Goal: Task Accomplishment & Management: Use online tool/utility

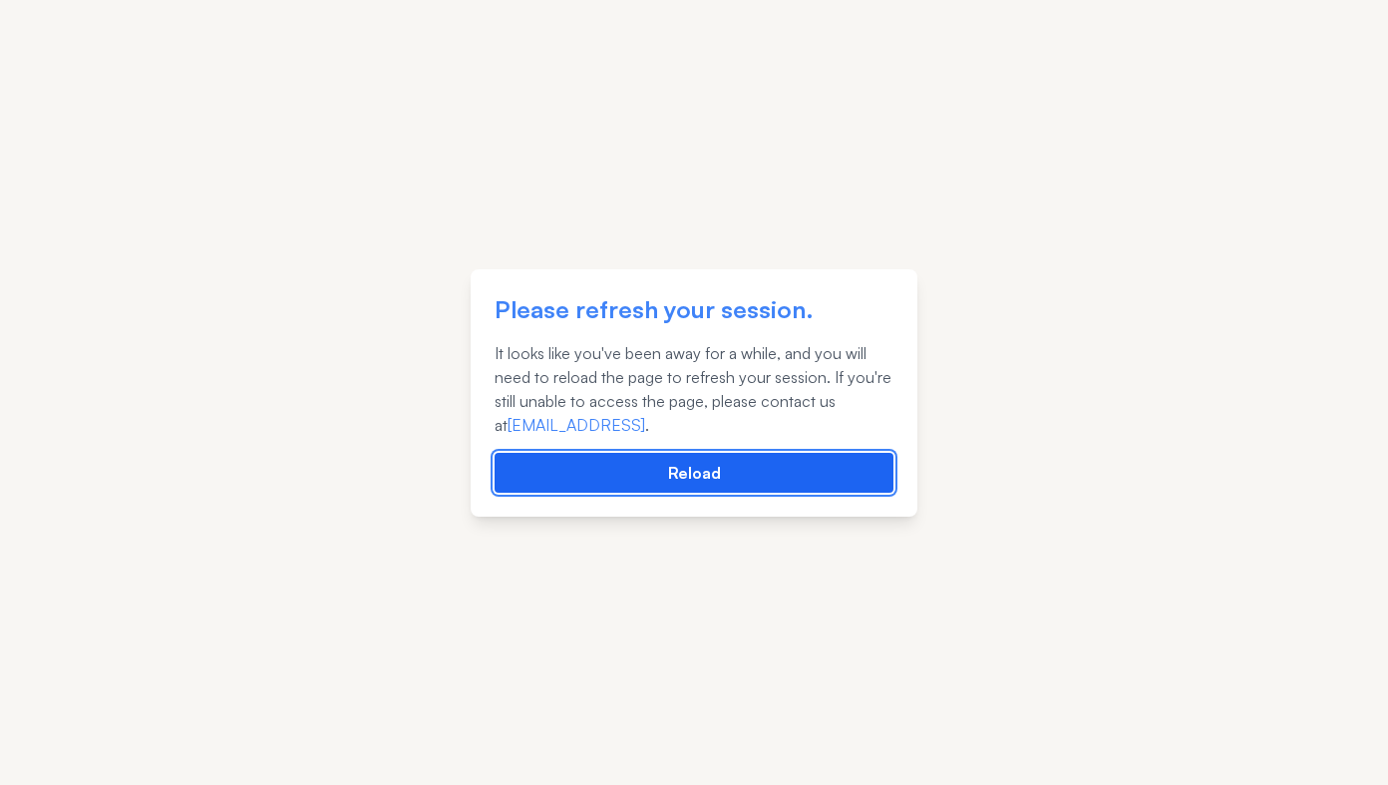
click at [689, 463] on button "Reload" at bounding box center [694, 473] width 399 height 40
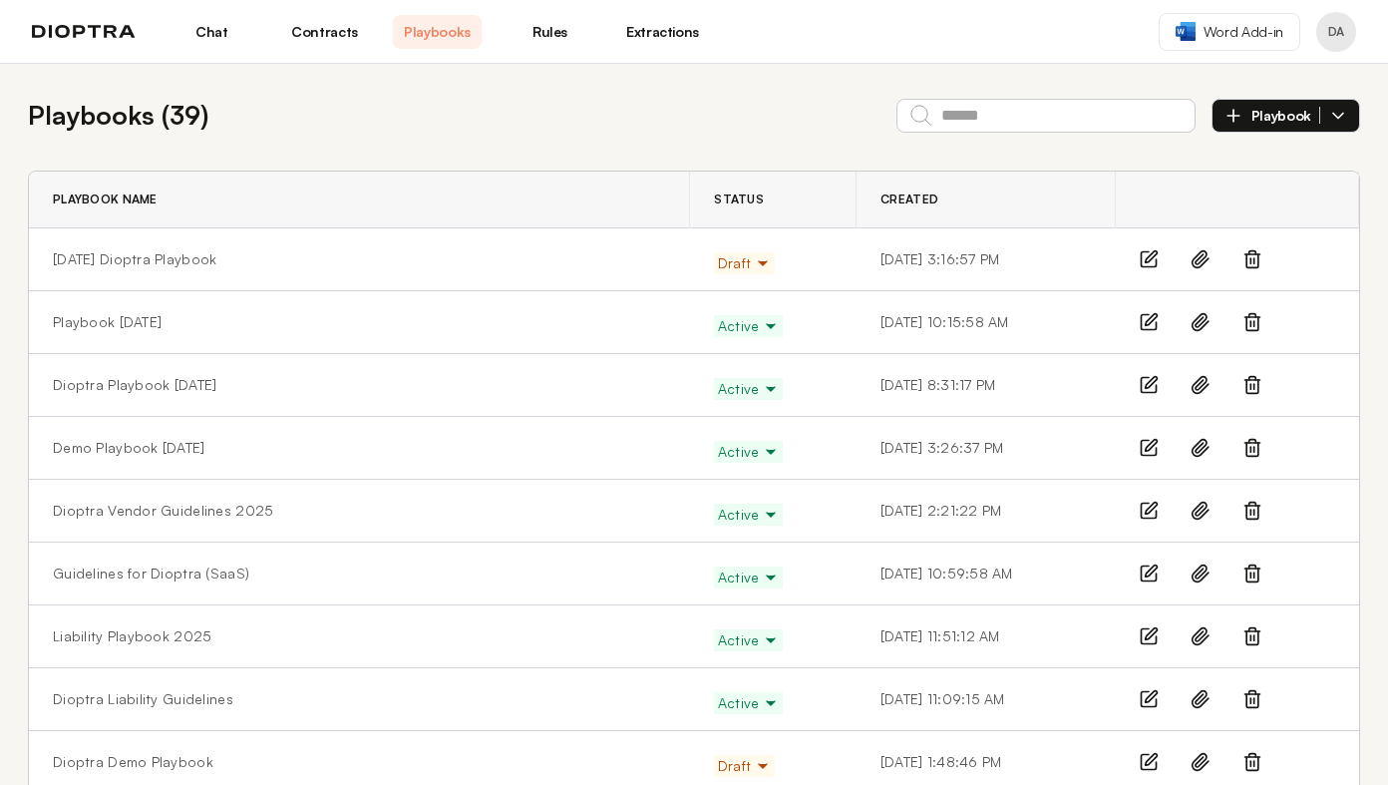
click at [441, 37] on link "Playbooks" at bounding box center [437, 32] width 89 height 34
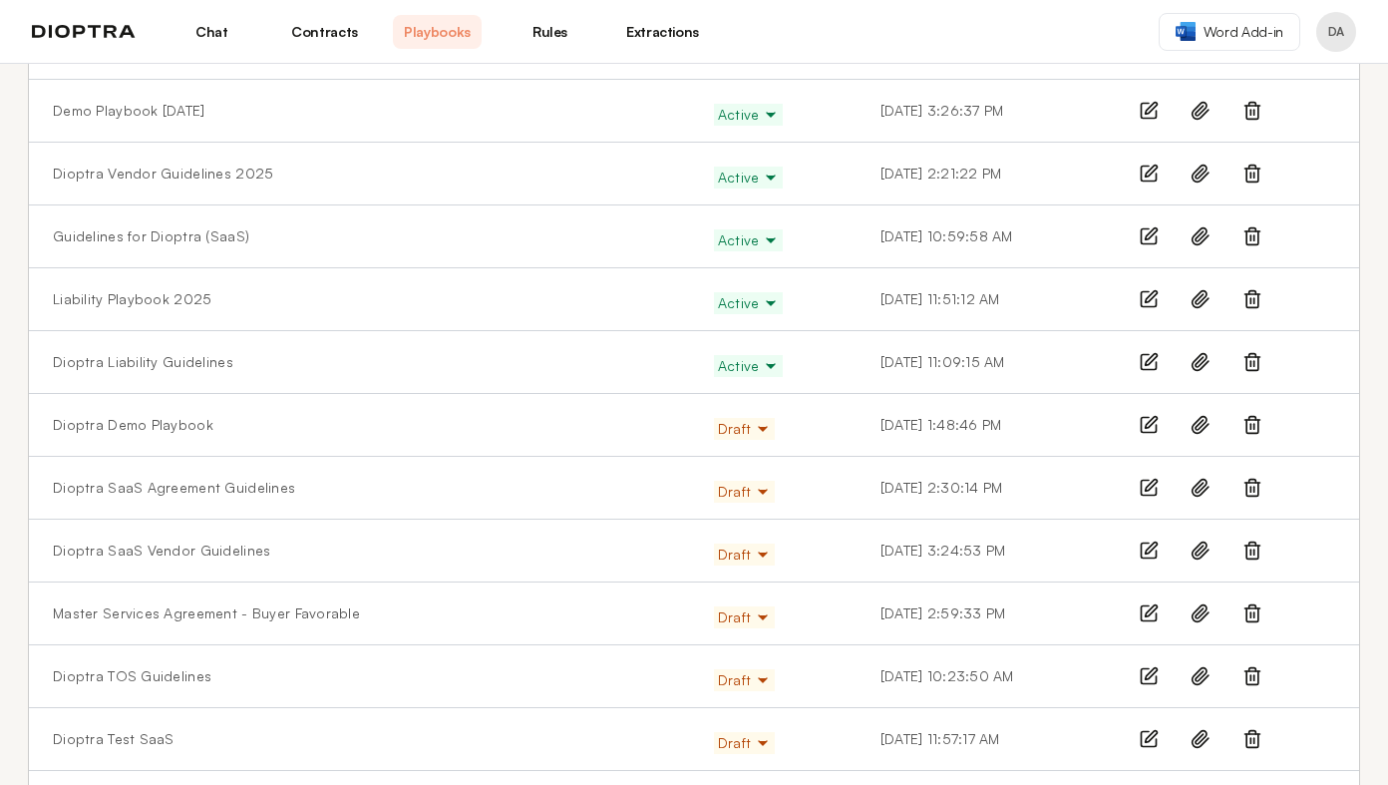
scroll to position [345, 0]
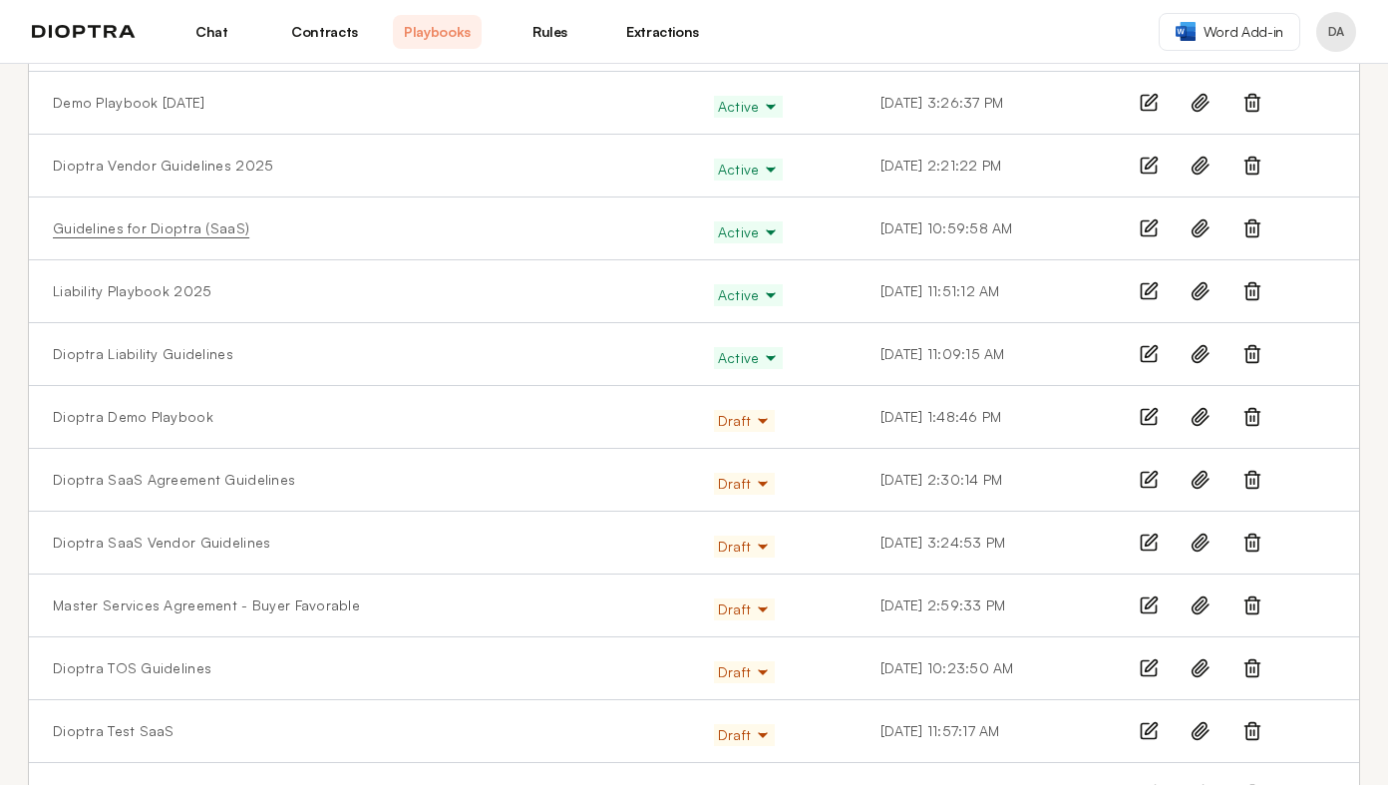
click at [164, 221] on link "Guidelines for Dioptra (SaaS)" at bounding box center [151, 228] width 196 height 20
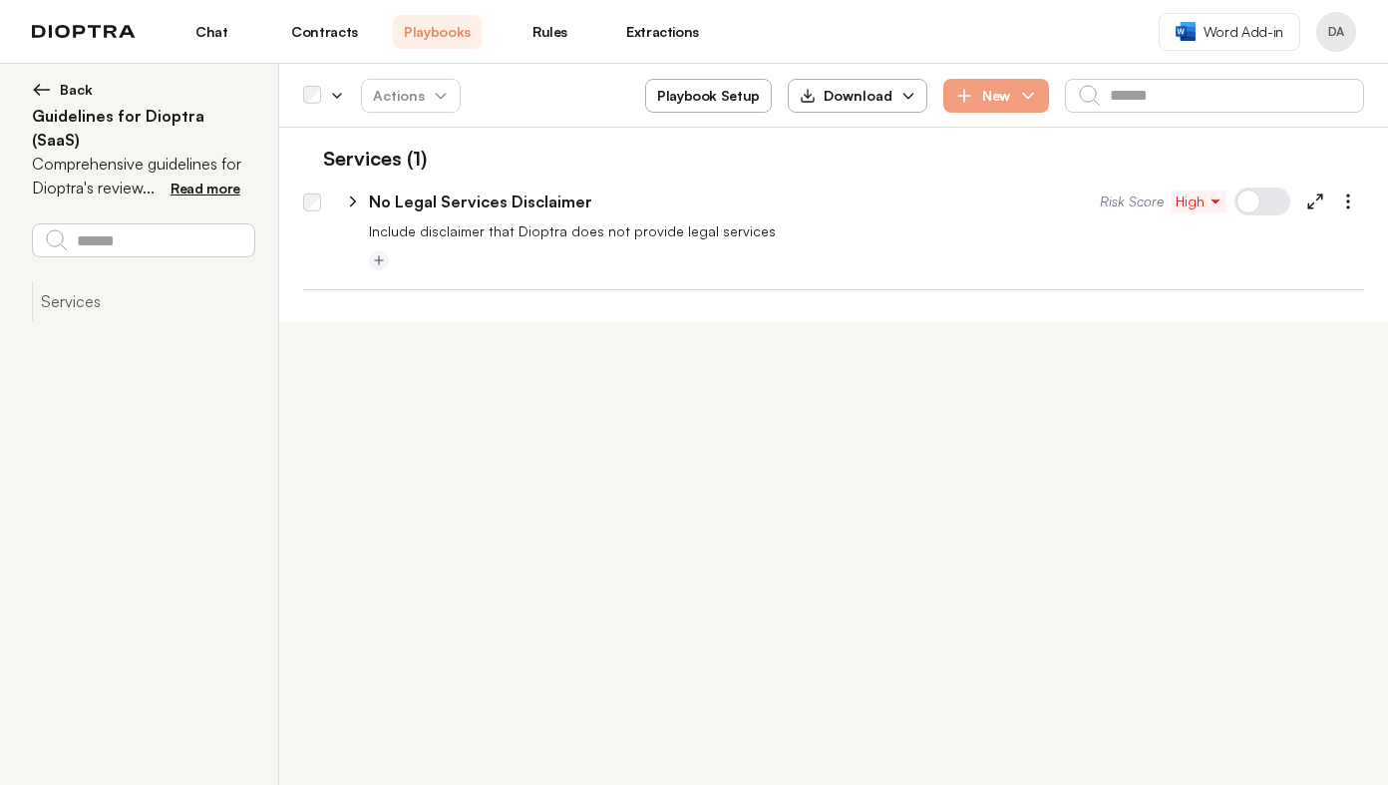
click at [346, 196] on icon at bounding box center [353, 201] width 18 height 18
select select "*****"
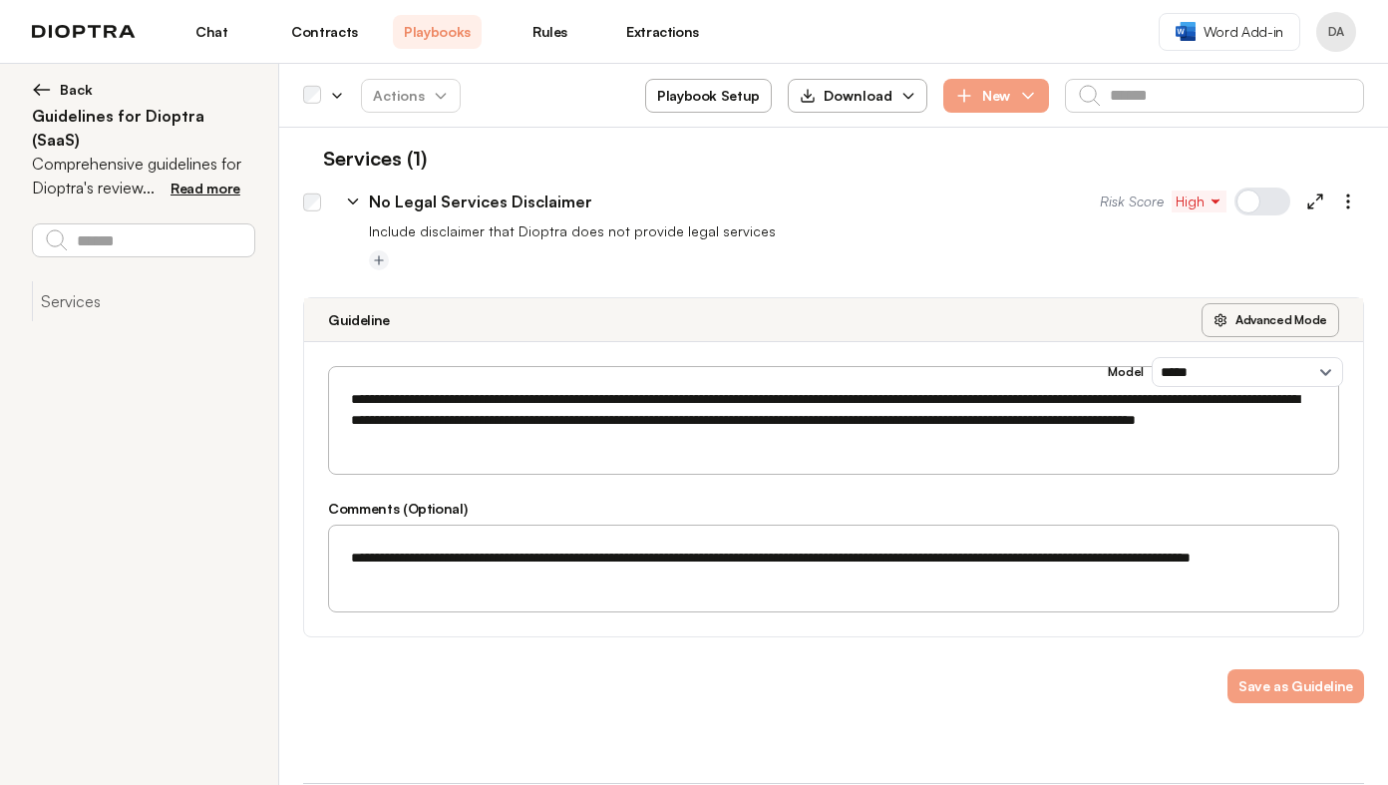
click at [354, 205] on icon at bounding box center [353, 201] width 18 height 18
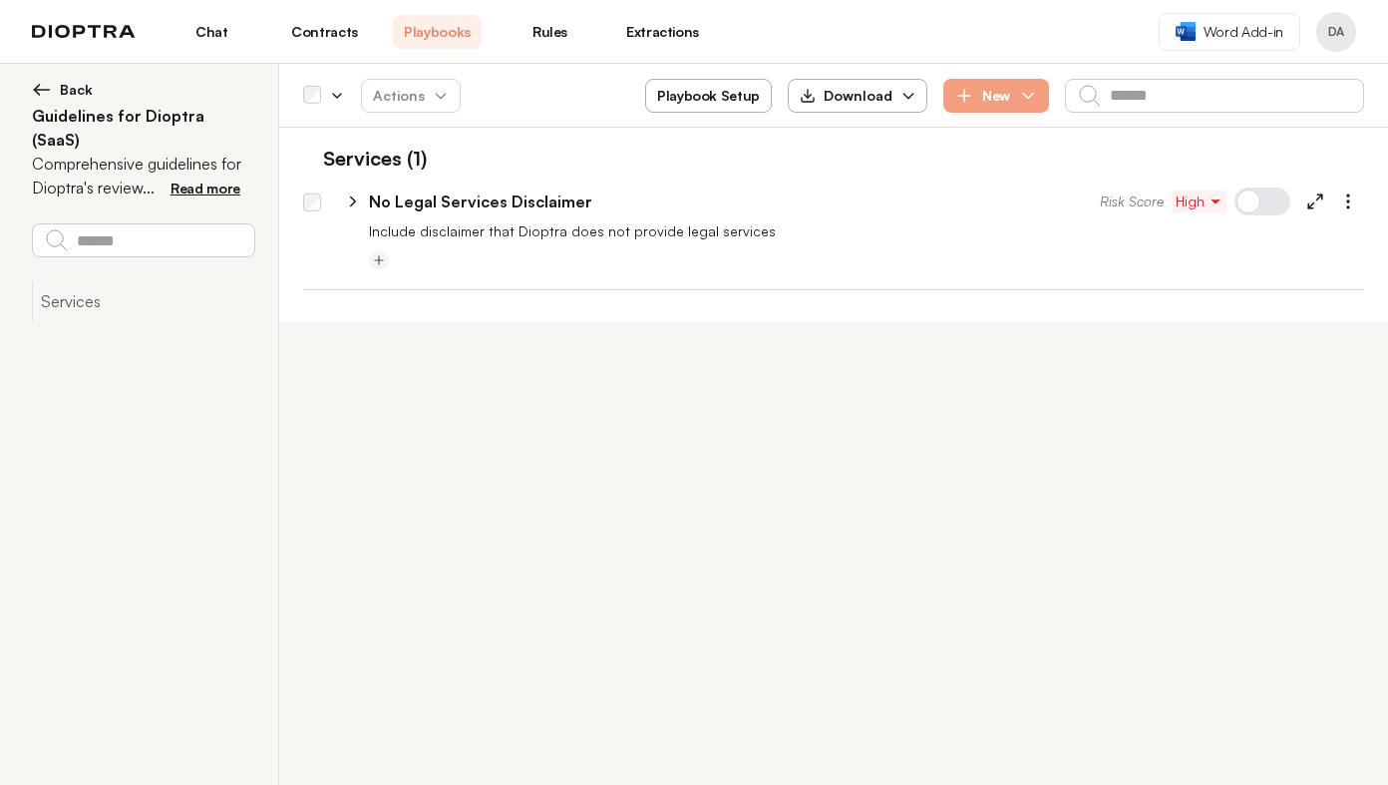
click at [62, 90] on span "Back" at bounding box center [76, 90] width 33 height 20
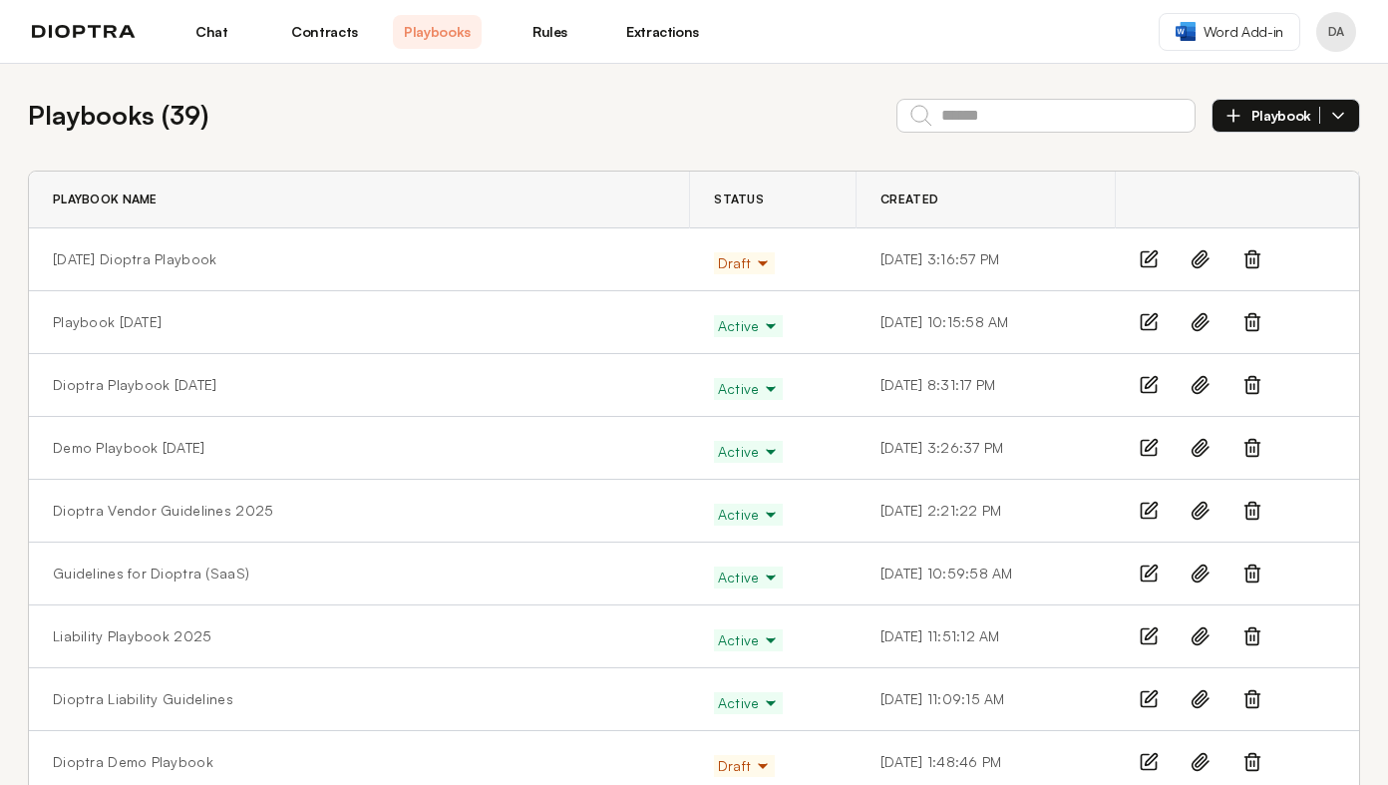
click at [221, 46] on link "Chat" at bounding box center [212, 32] width 89 height 34
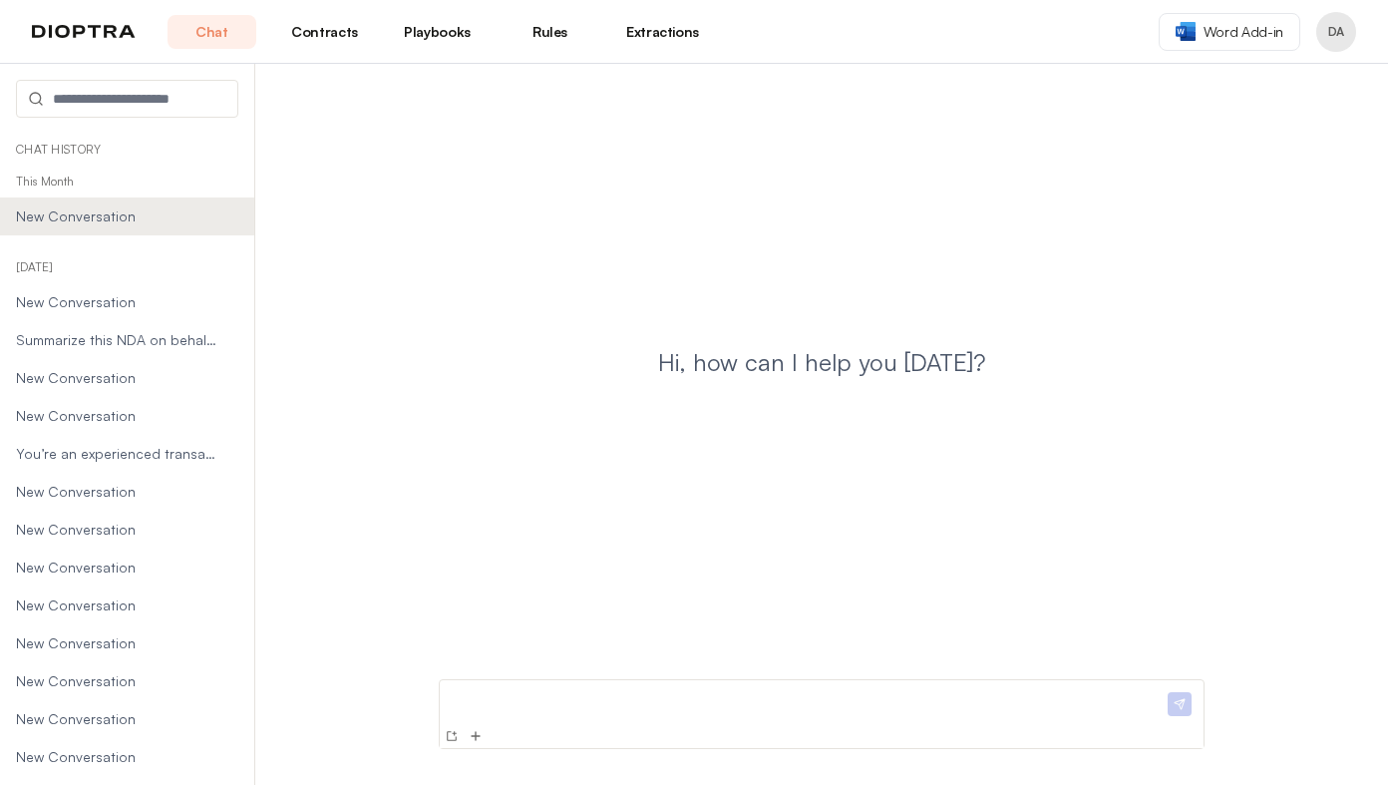
click at [715, 689] on p at bounding box center [806, 698] width 716 height 21
click at [662, 31] on link "Extractions" at bounding box center [662, 32] width 89 height 34
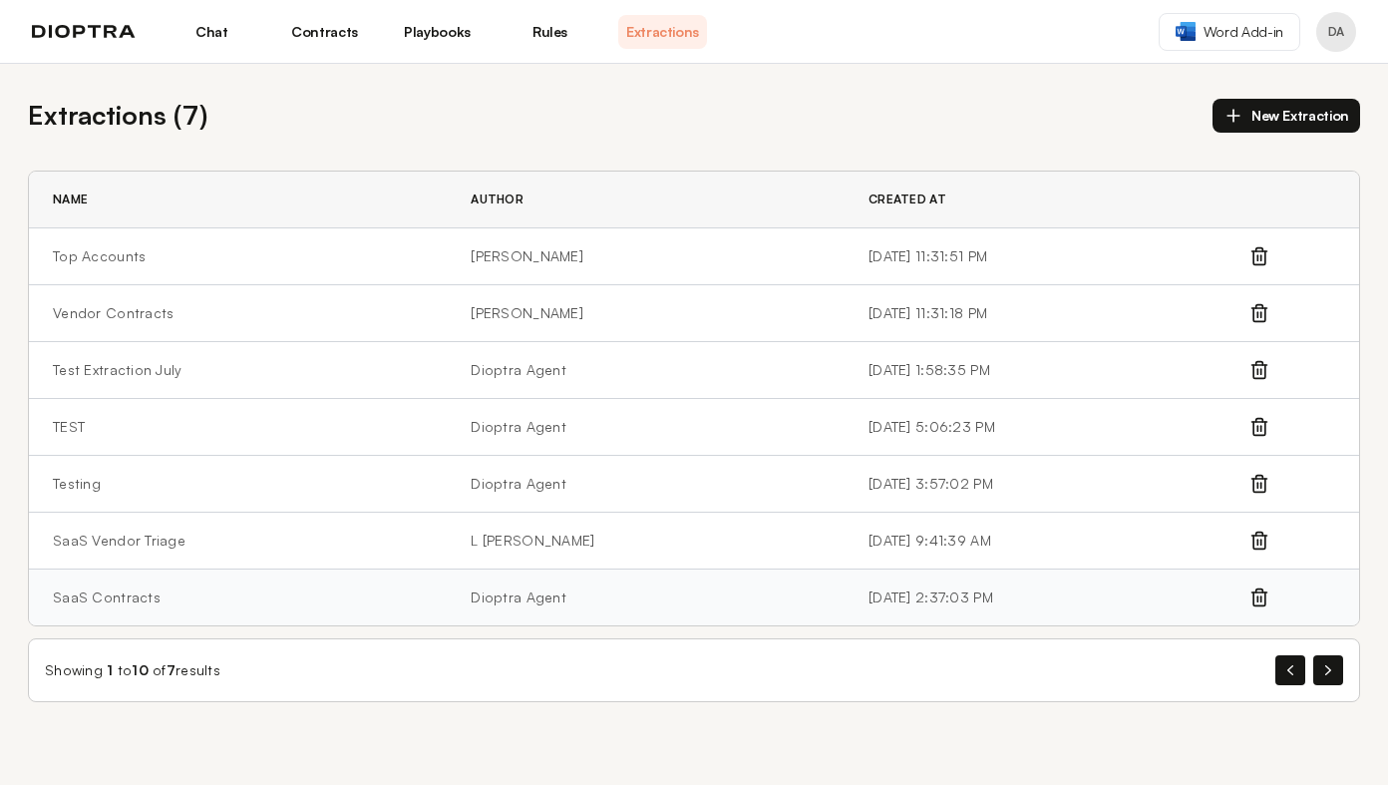
click at [216, 622] on td "SaaS Contracts" at bounding box center [238, 597] width 418 height 57
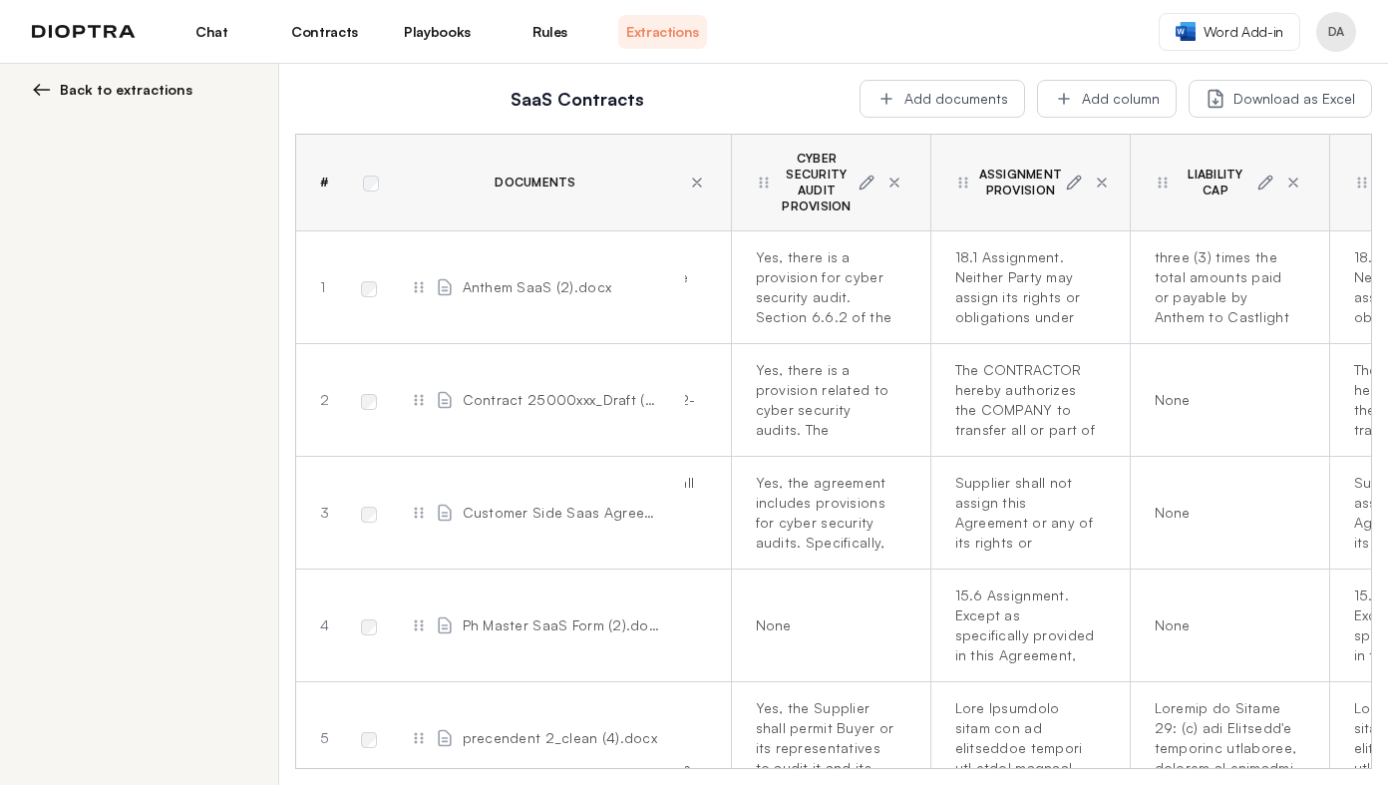
scroll to position [0, 939]
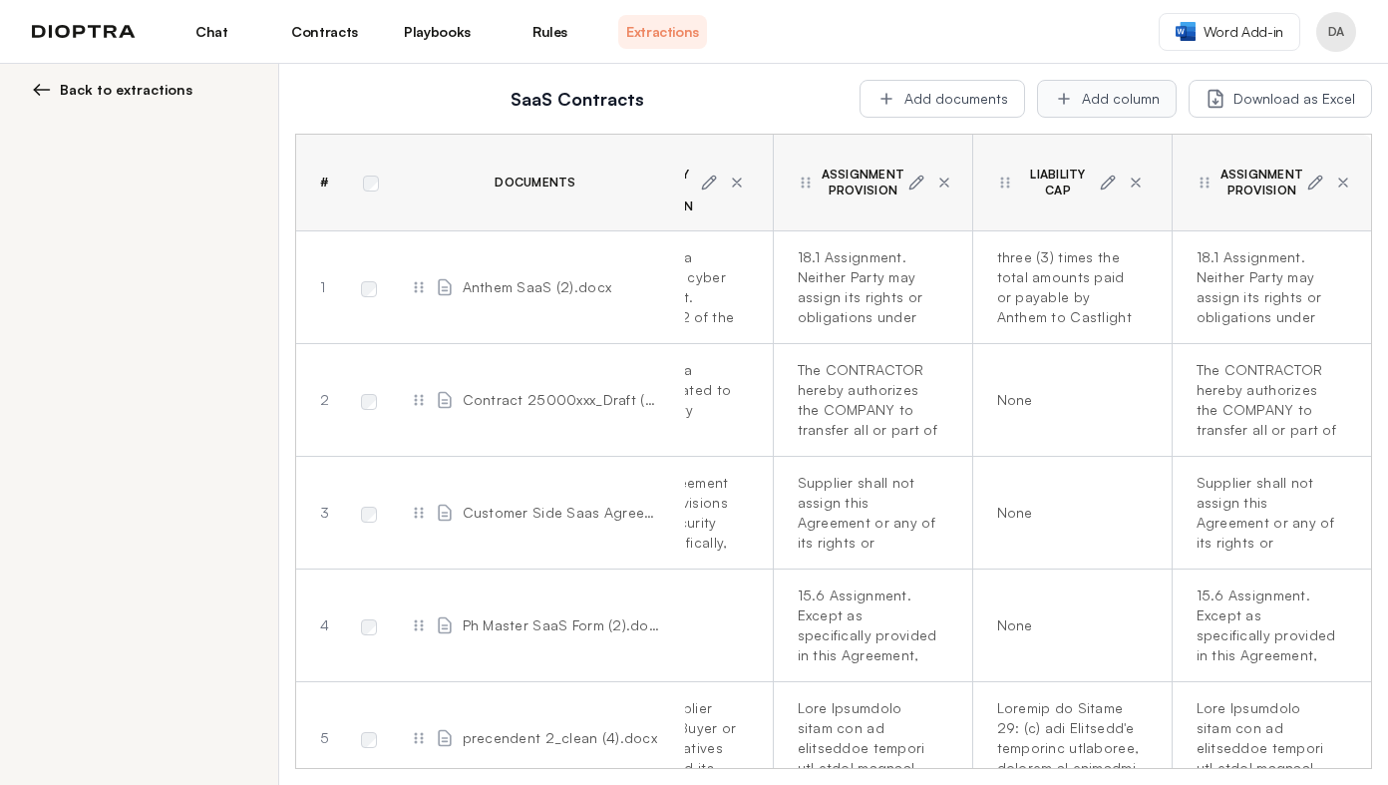
click at [1069, 98] on icon at bounding box center [1064, 99] width 10 height 10
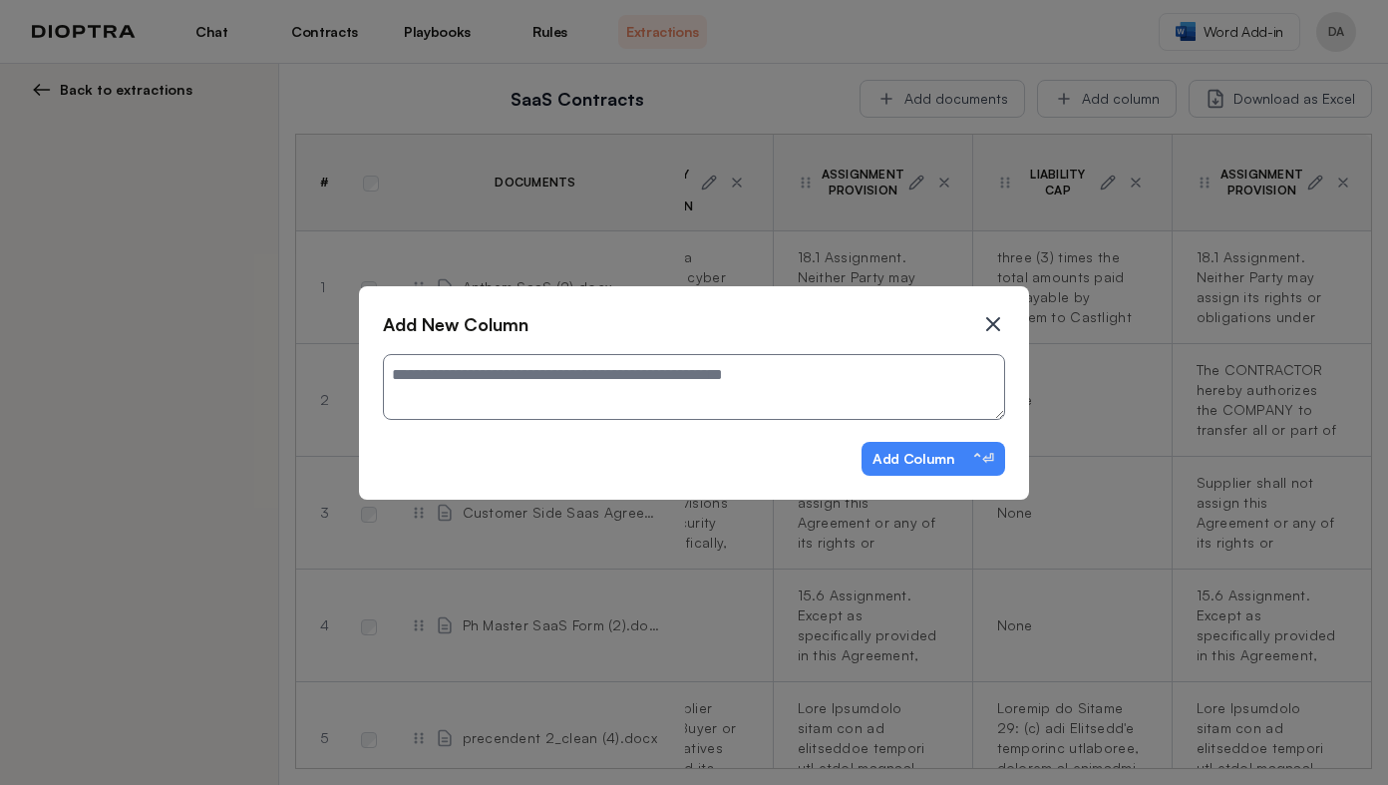
click at [997, 319] on icon at bounding box center [993, 324] width 12 height 12
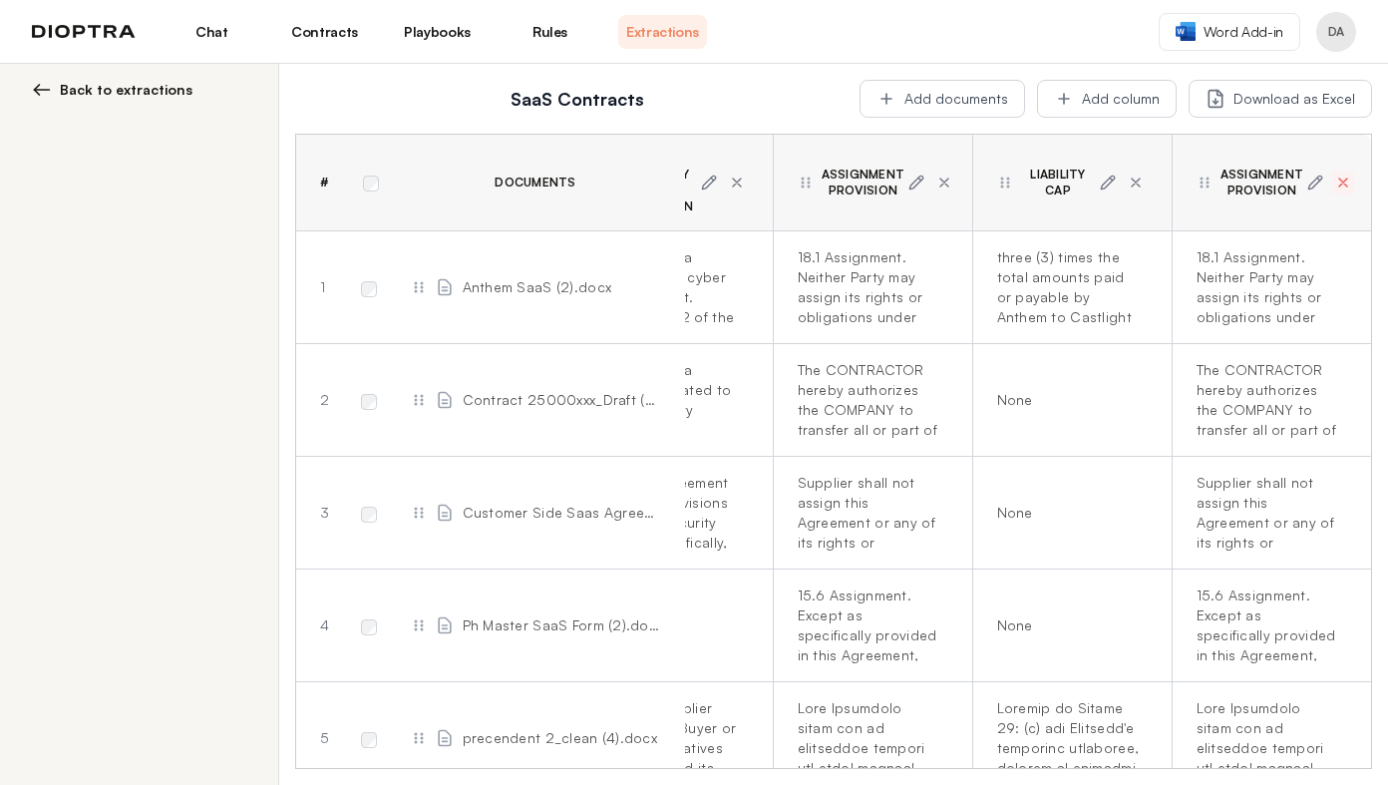
click at [1343, 189] on icon at bounding box center [1343, 183] width 16 height 16
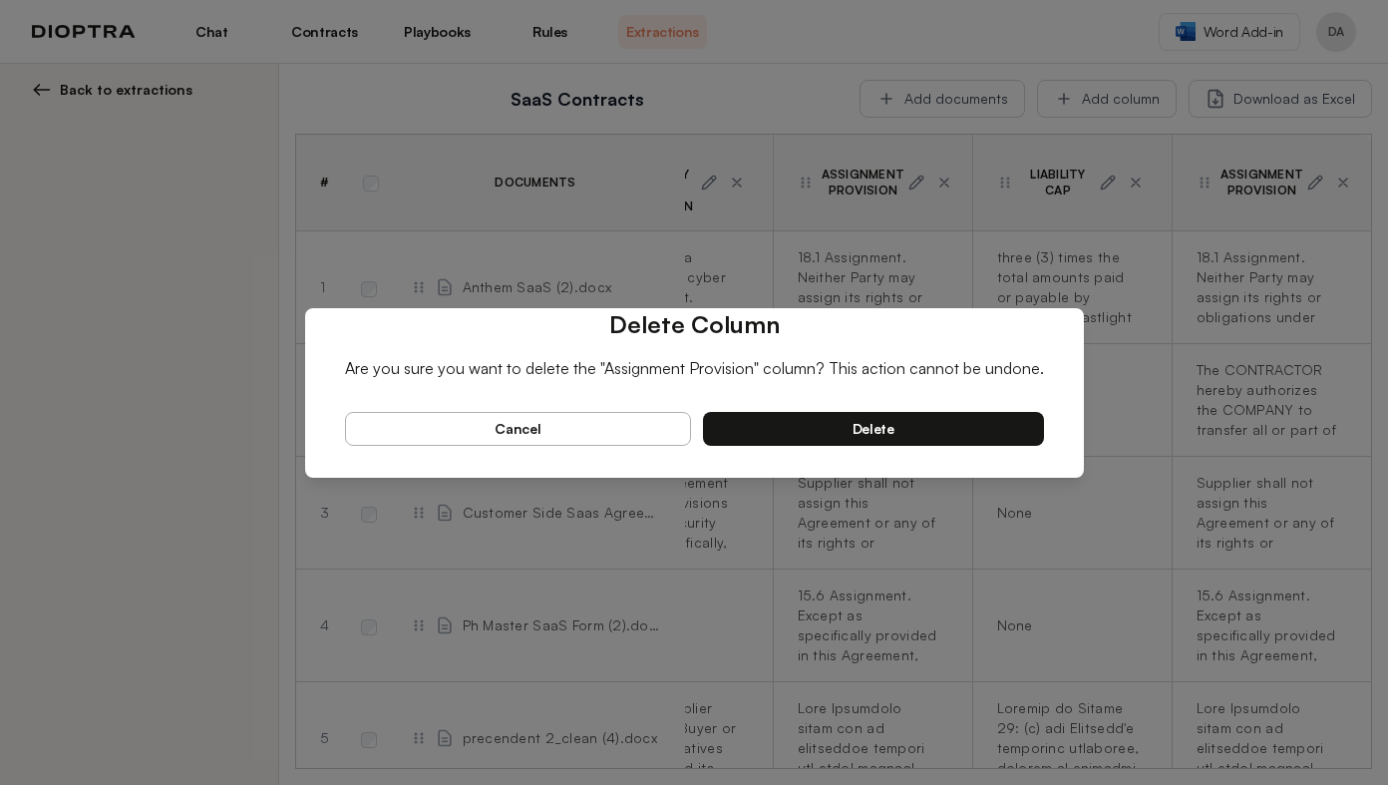
click at [910, 446] on div "Delete Column Are you sure you want to delete the "Assignment Provision" column…" at bounding box center [694, 393] width 779 height 170
click at [910, 435] on button "delete" at bounding box center [873, 429] width 341 height 34
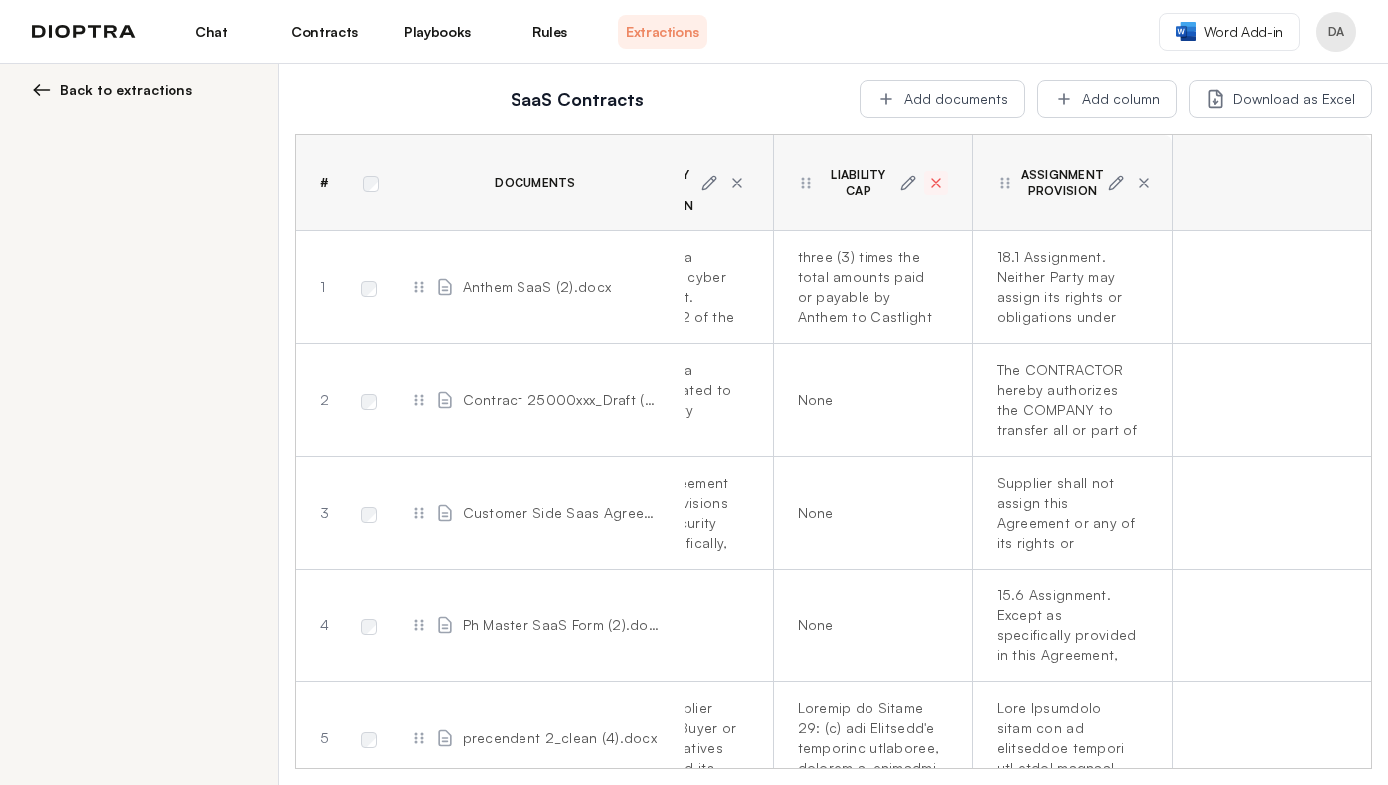
click at [940, 184] on icon at bounding box center [937, 183] width 16 height 16
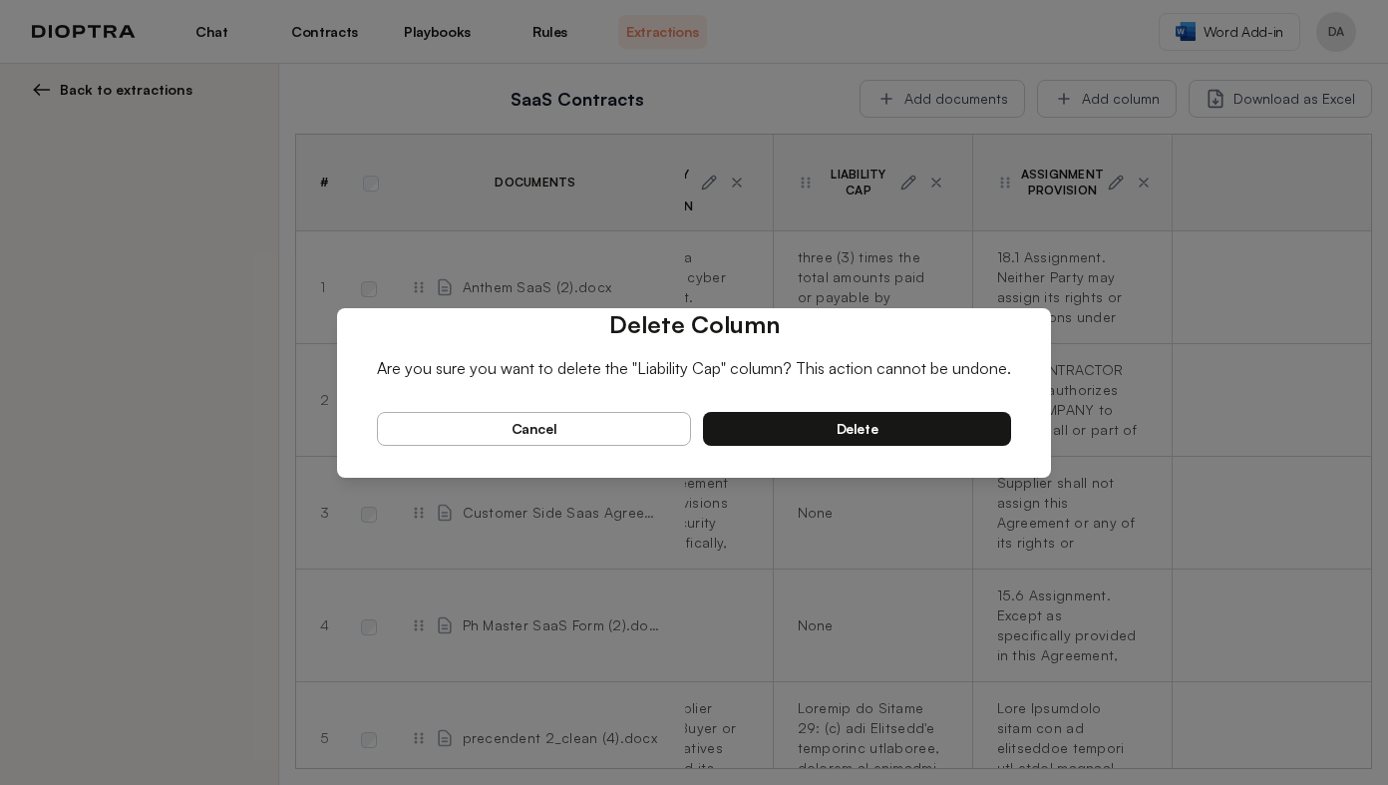
click at [905, 425] on button "delete" at bounding box center [857, 429] width 308 height 34
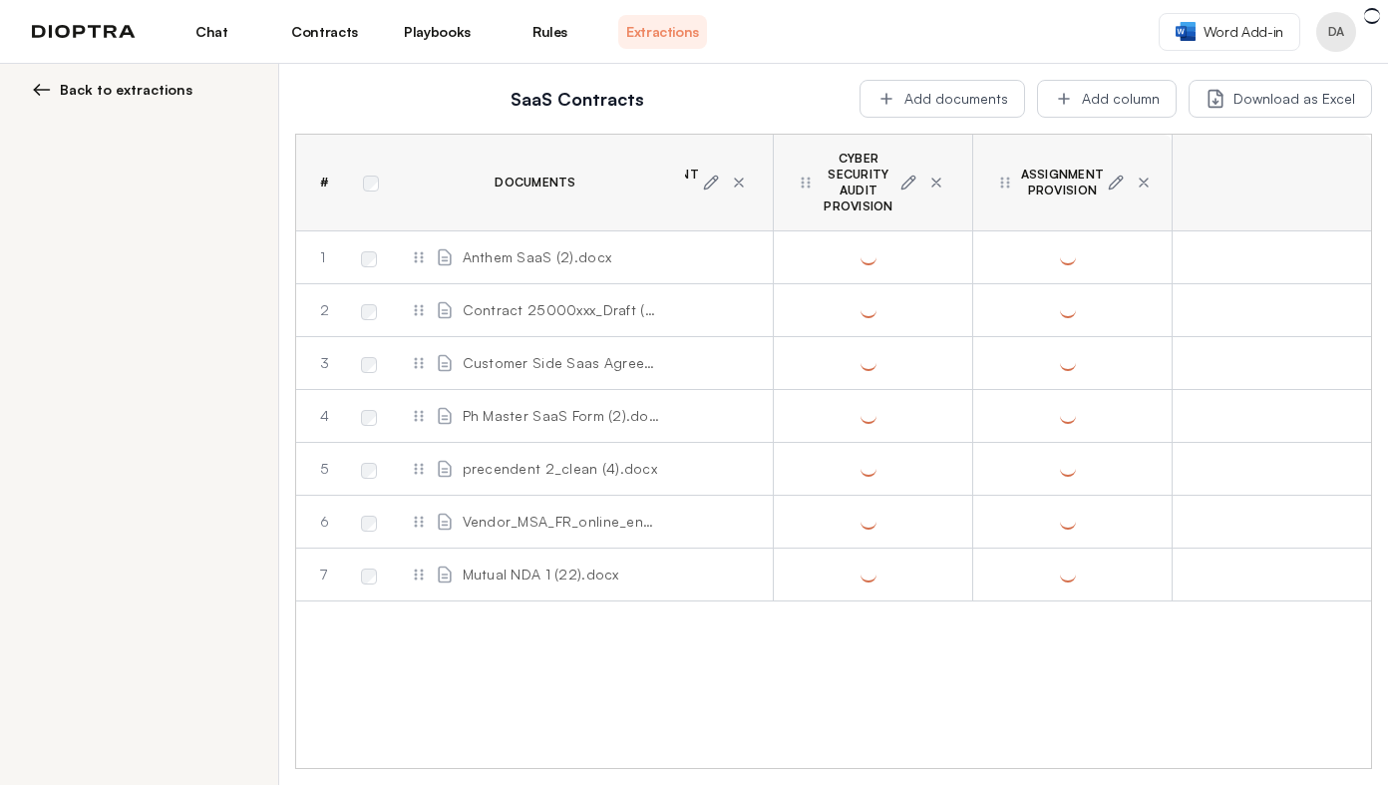
scroll to position [0, 740]
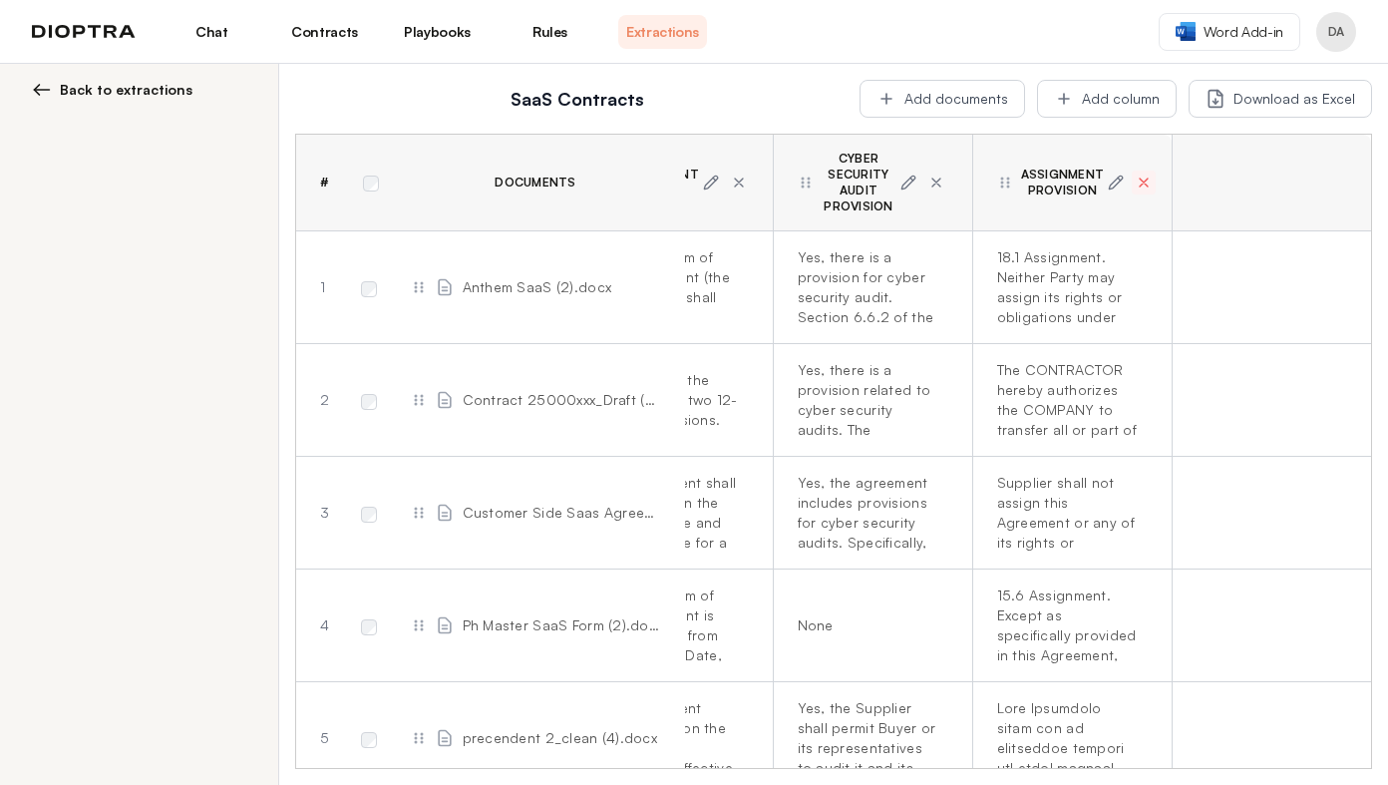
click at [1142, 192] on button at bounding box center [1144, 183] width 24 height 24
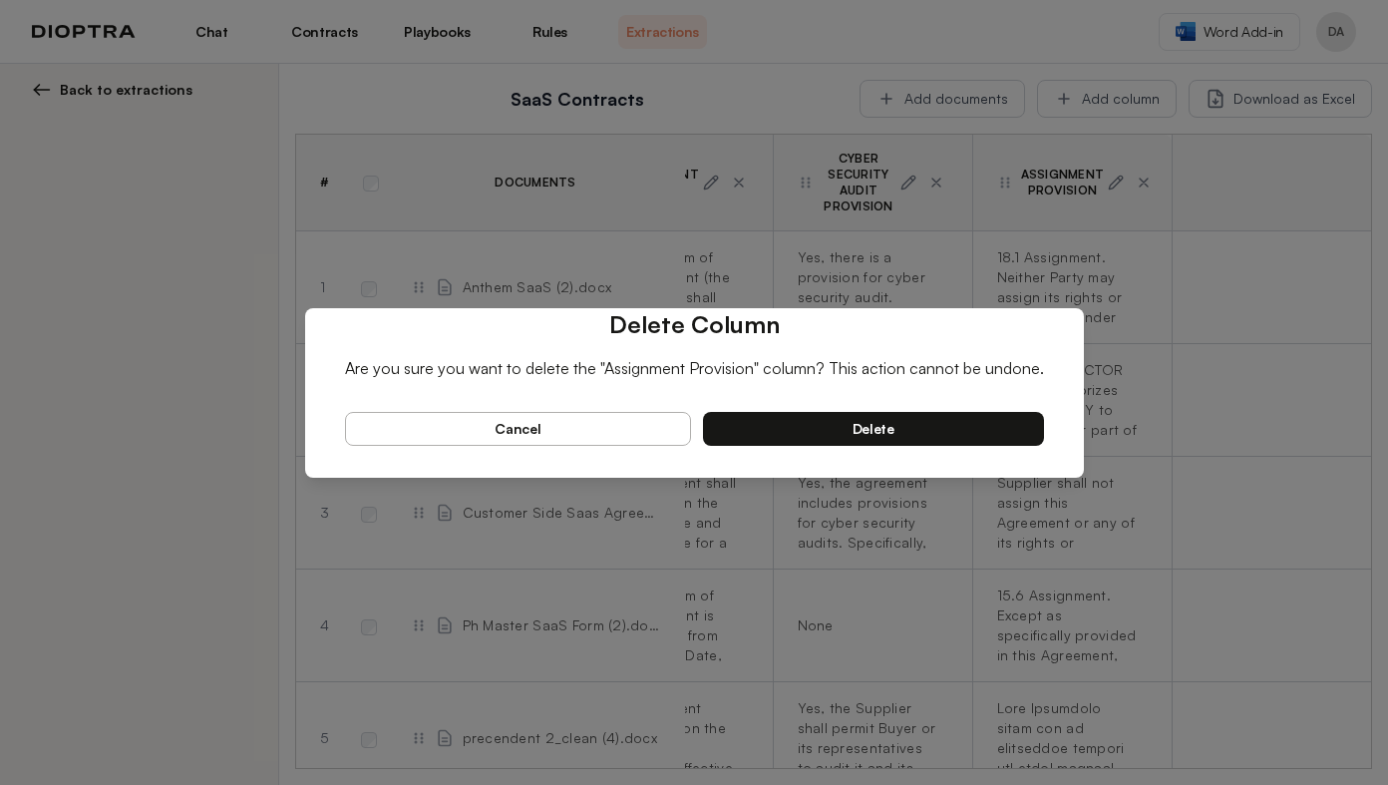
click at [901, 420] on button "delete" at bounding box center [873, 429] width 341 height 34
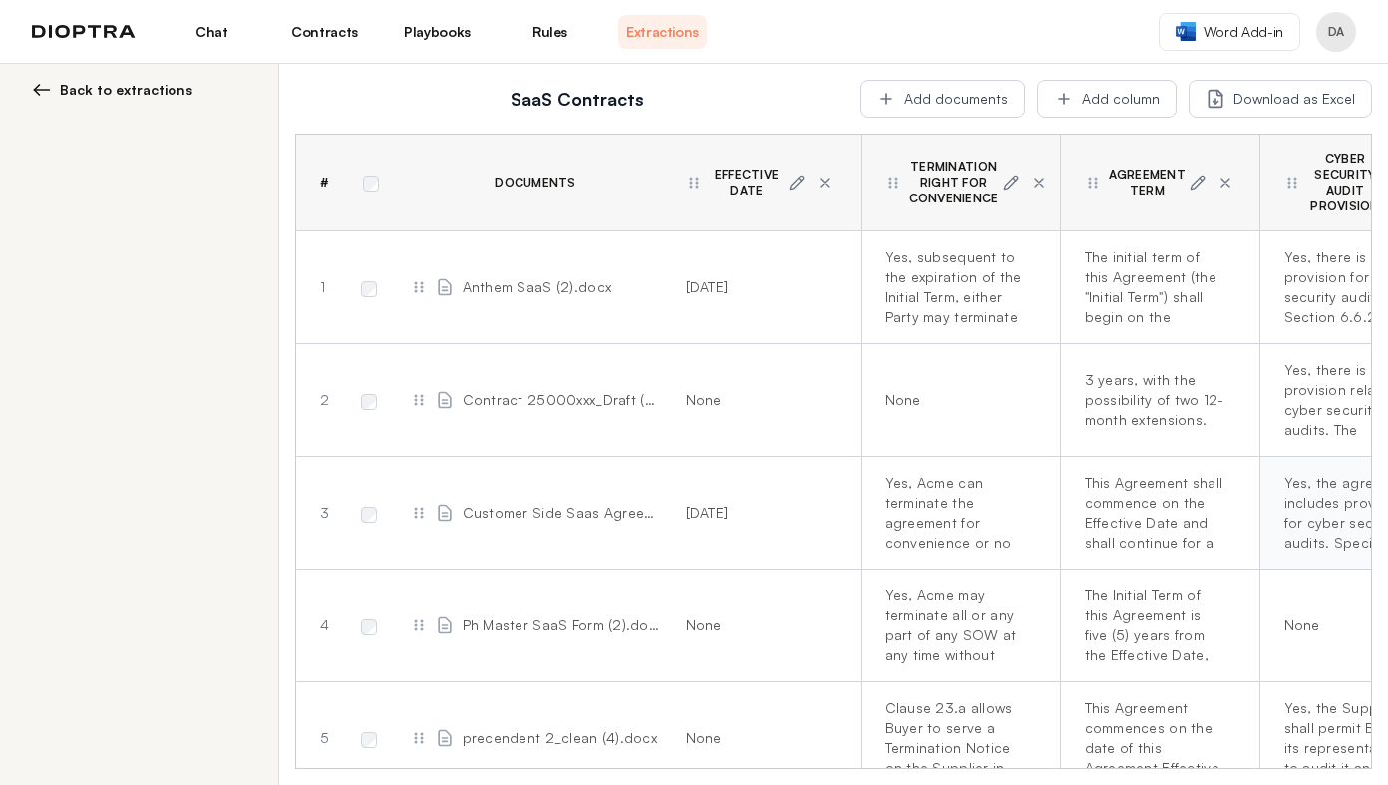
scroll to position [0, 241]
